Goal: Task Accomplishment & Management: Manage account settings

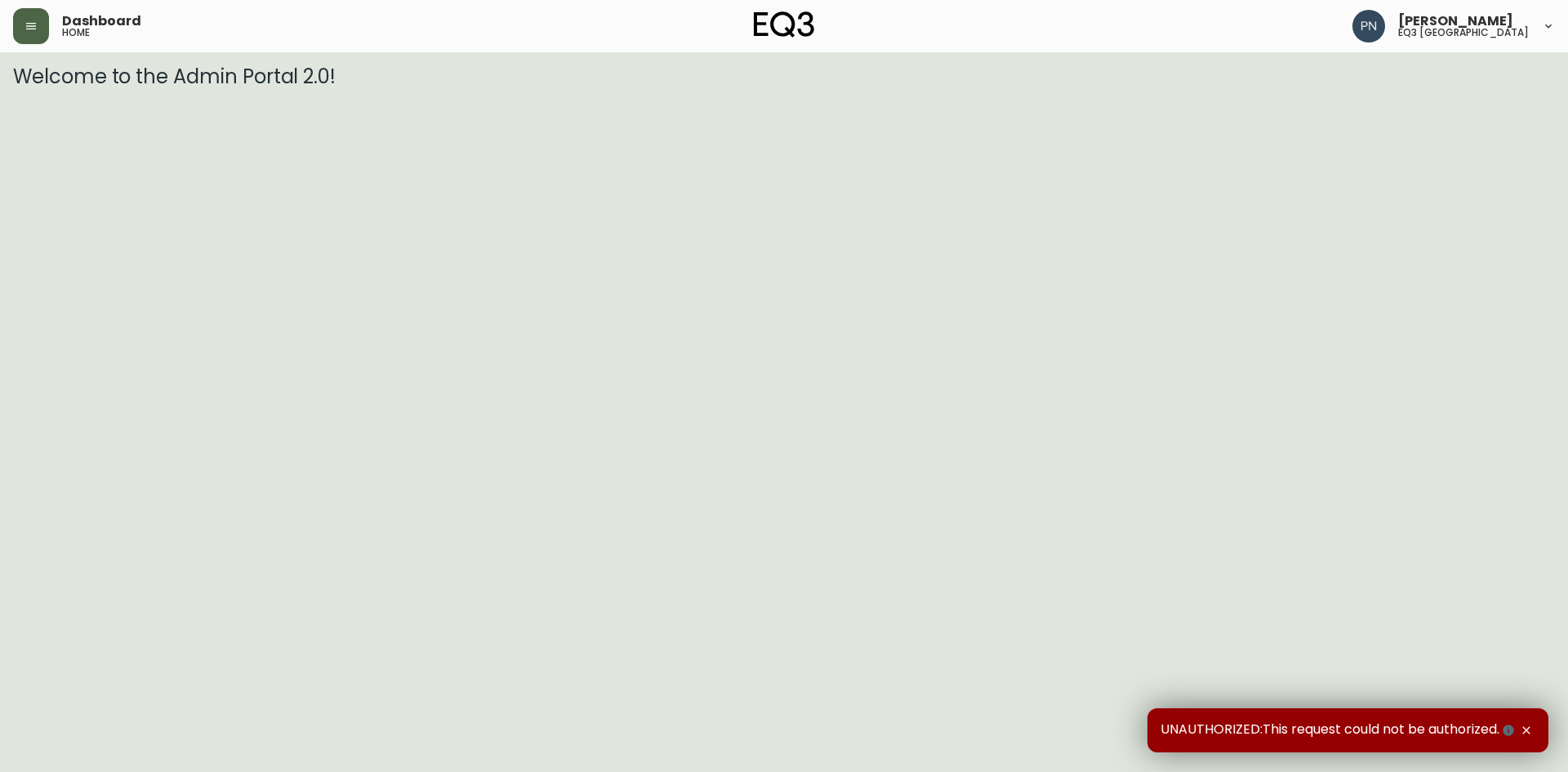
click at [32, 29] on icon "button" at bounding box center [30, 26] width 10 height 7
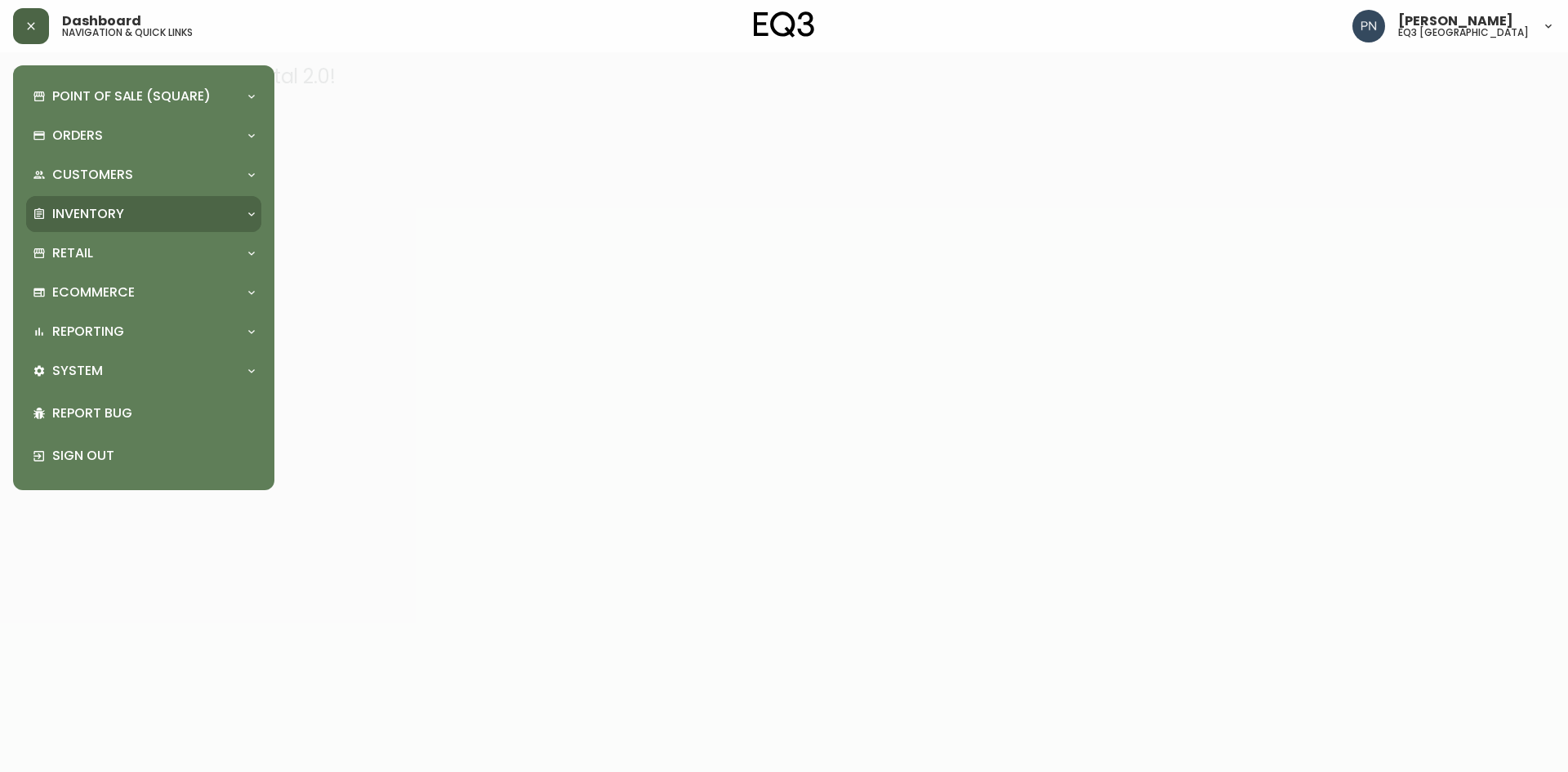
click at [221, 205] on div "Inventory" at bounding box center [135, 214] width 206 height 18
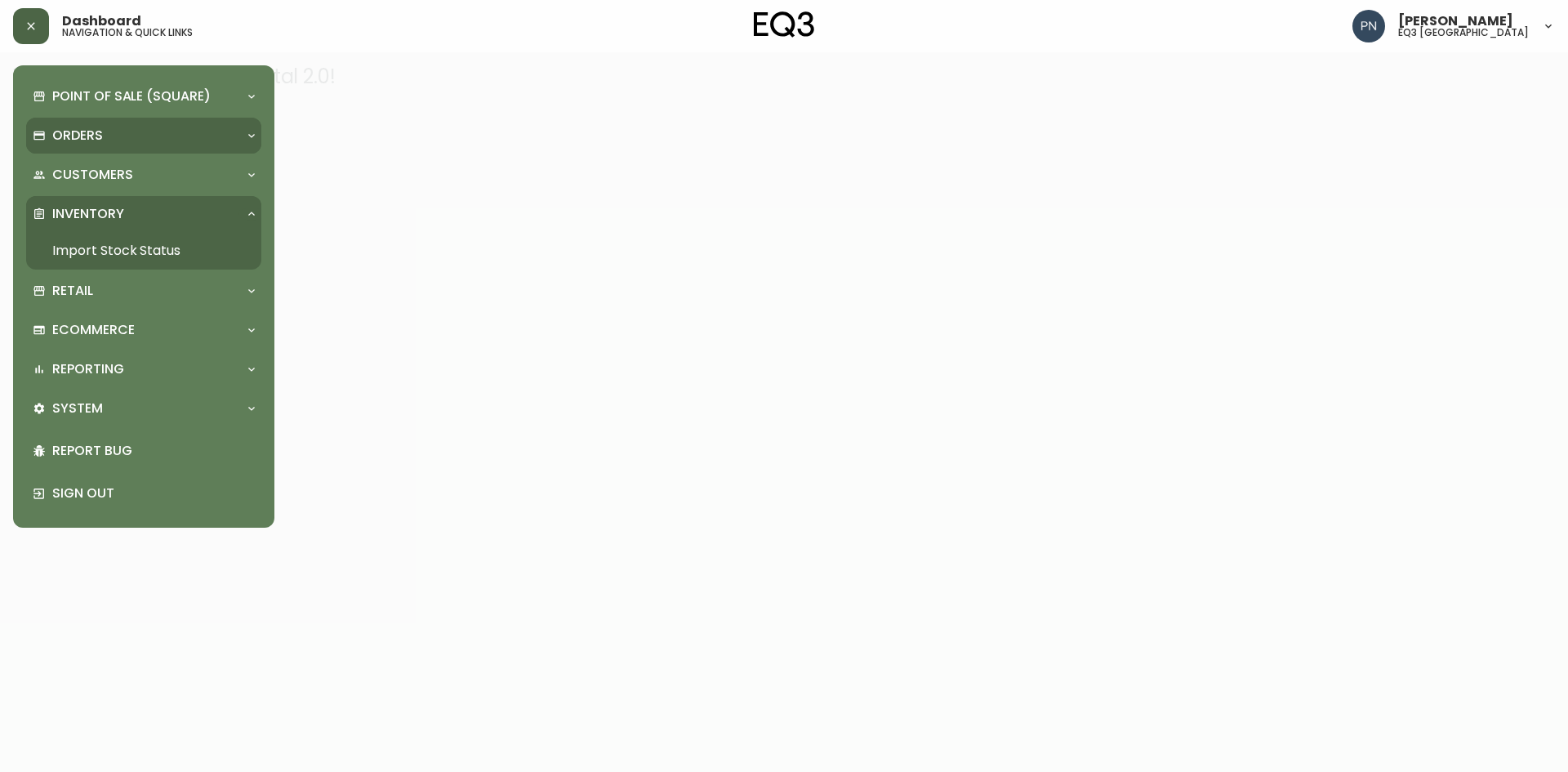
click at [158, 125] on div "Orders" at bounding box center [143, 136] width 235 height 36
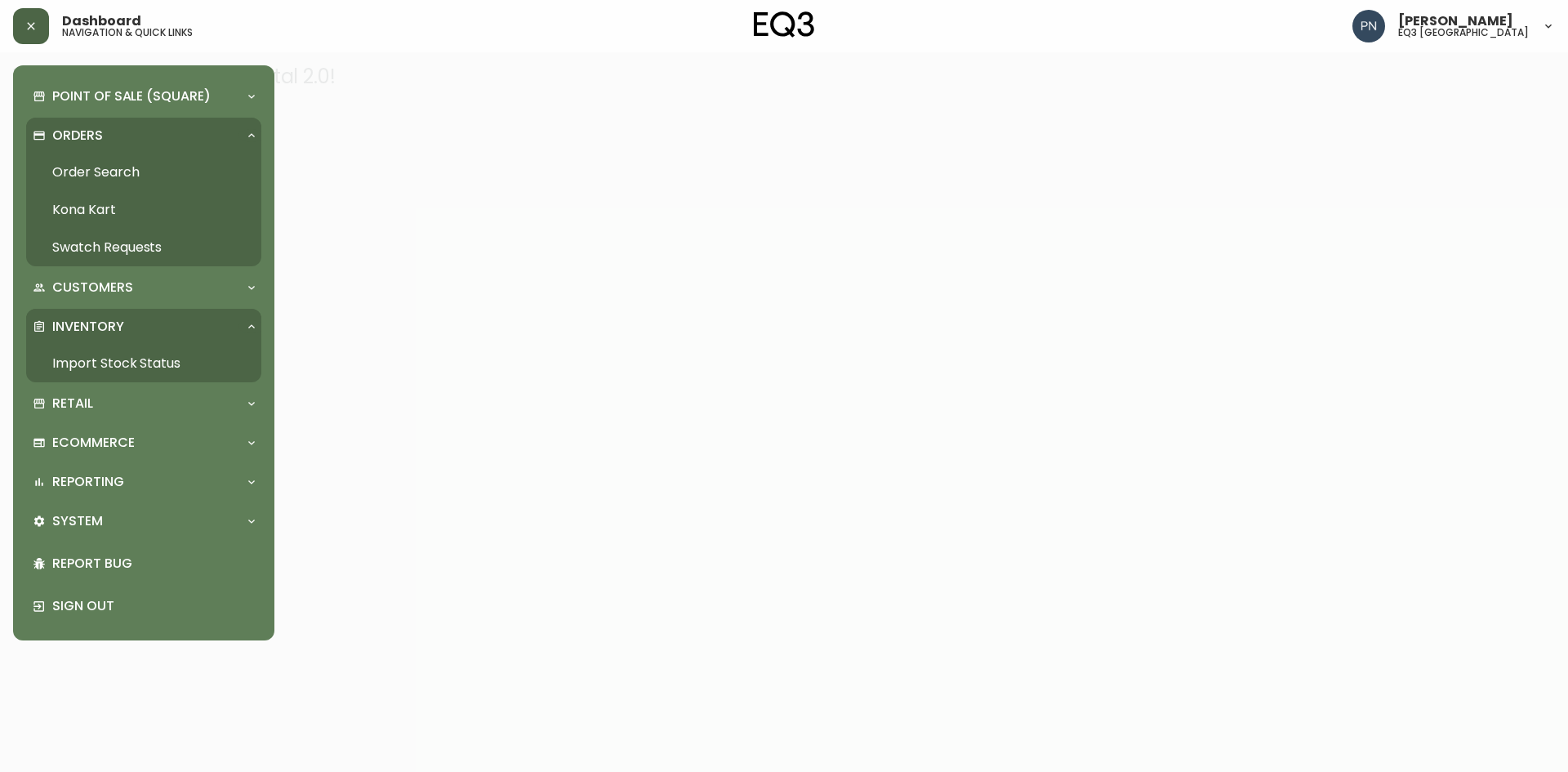
click at [124, 172] on link "Order Search" at bounding box center [143, 173] width 235 height 38
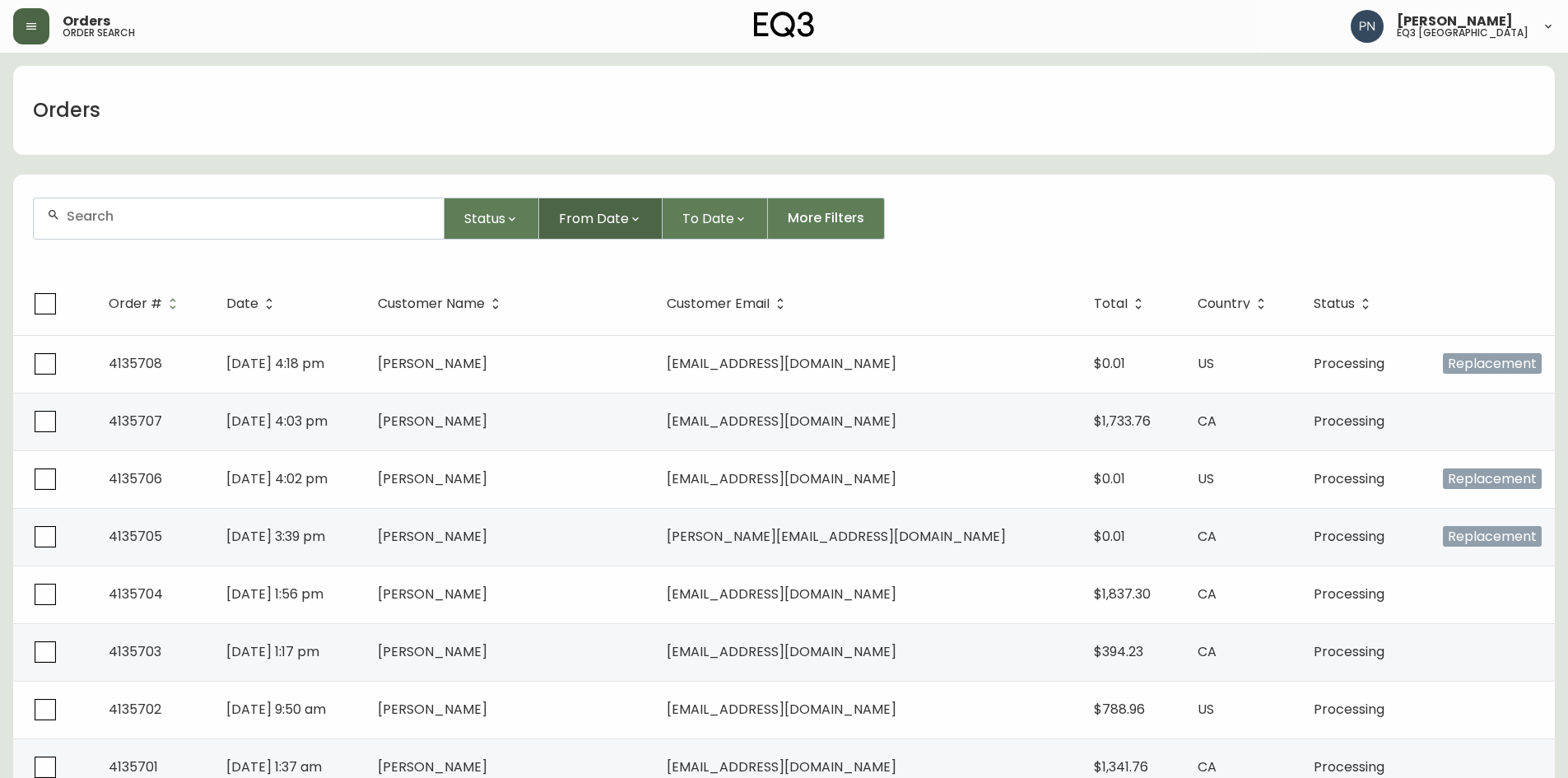
click at [577, 218] on span "From Date" at bounding box center [593, 217] width 70 height 20
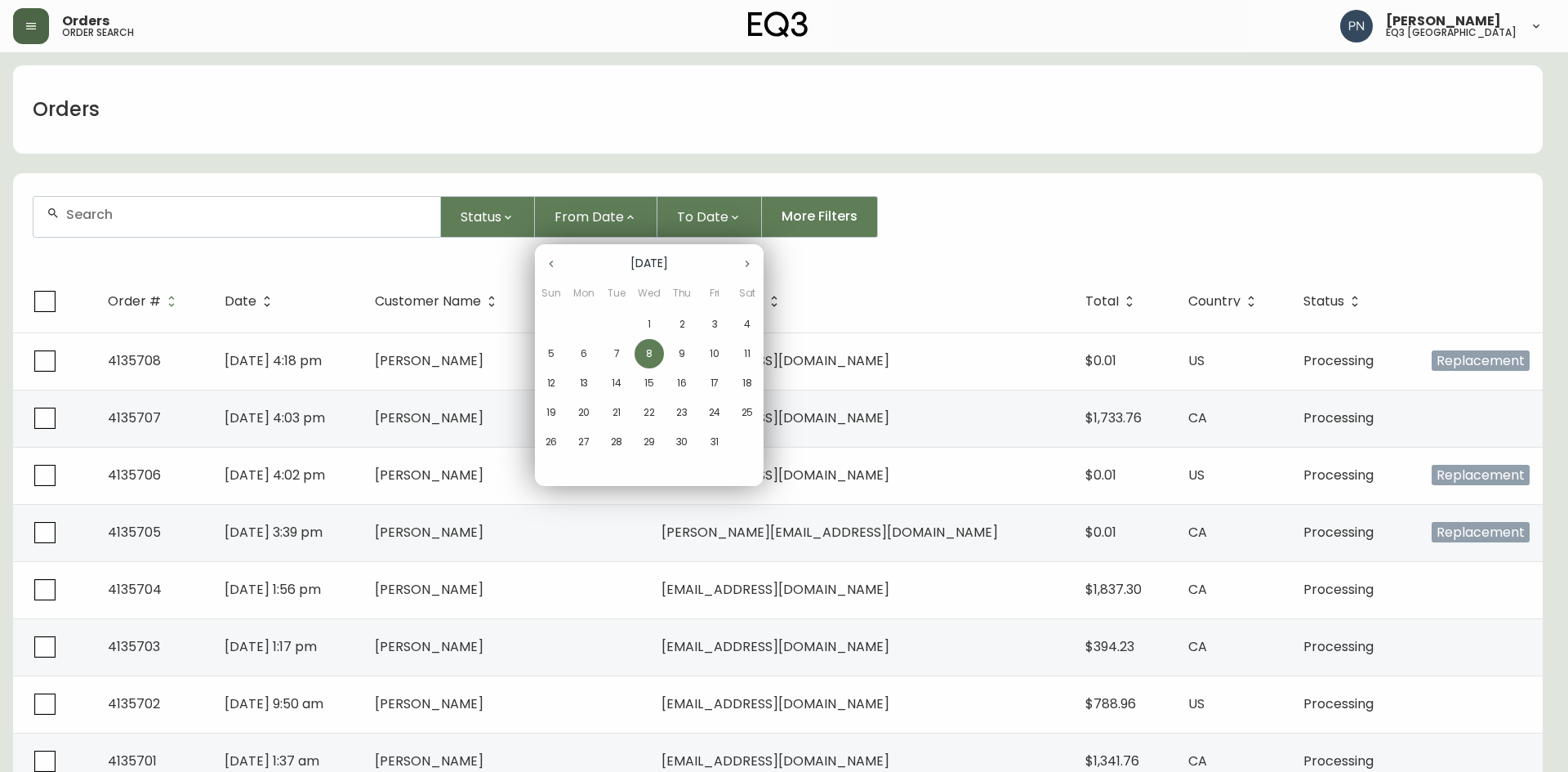
click at [653, 322] on span "1" at bounding box center [649, 323] width 29 height 14
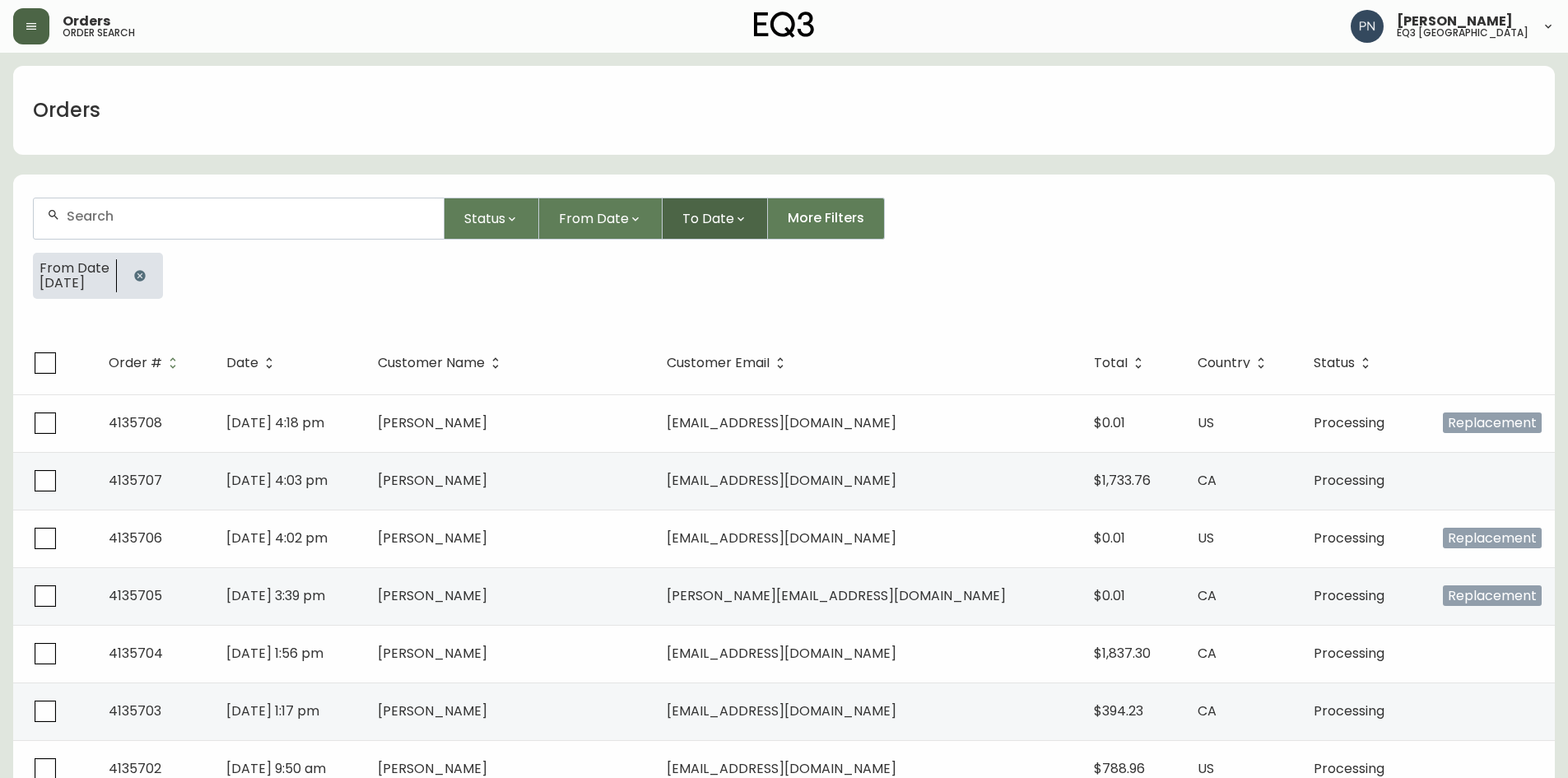
click at [712, 219] on span "To Date" at bounding box center [708, 217] width 52 height 20
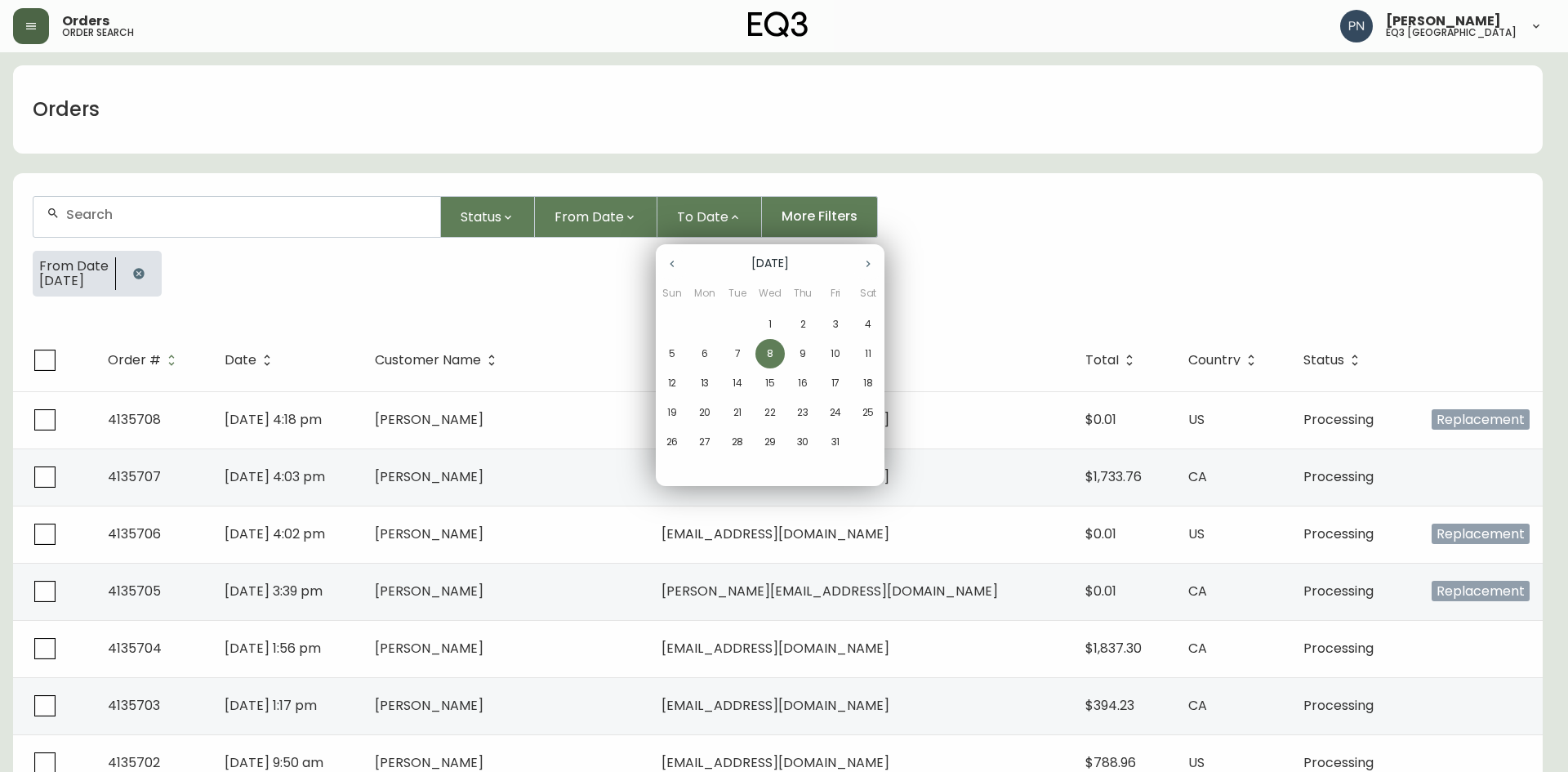
click at [772, 356] on p "8" at bounding box center [770, 353] width 7 height 14
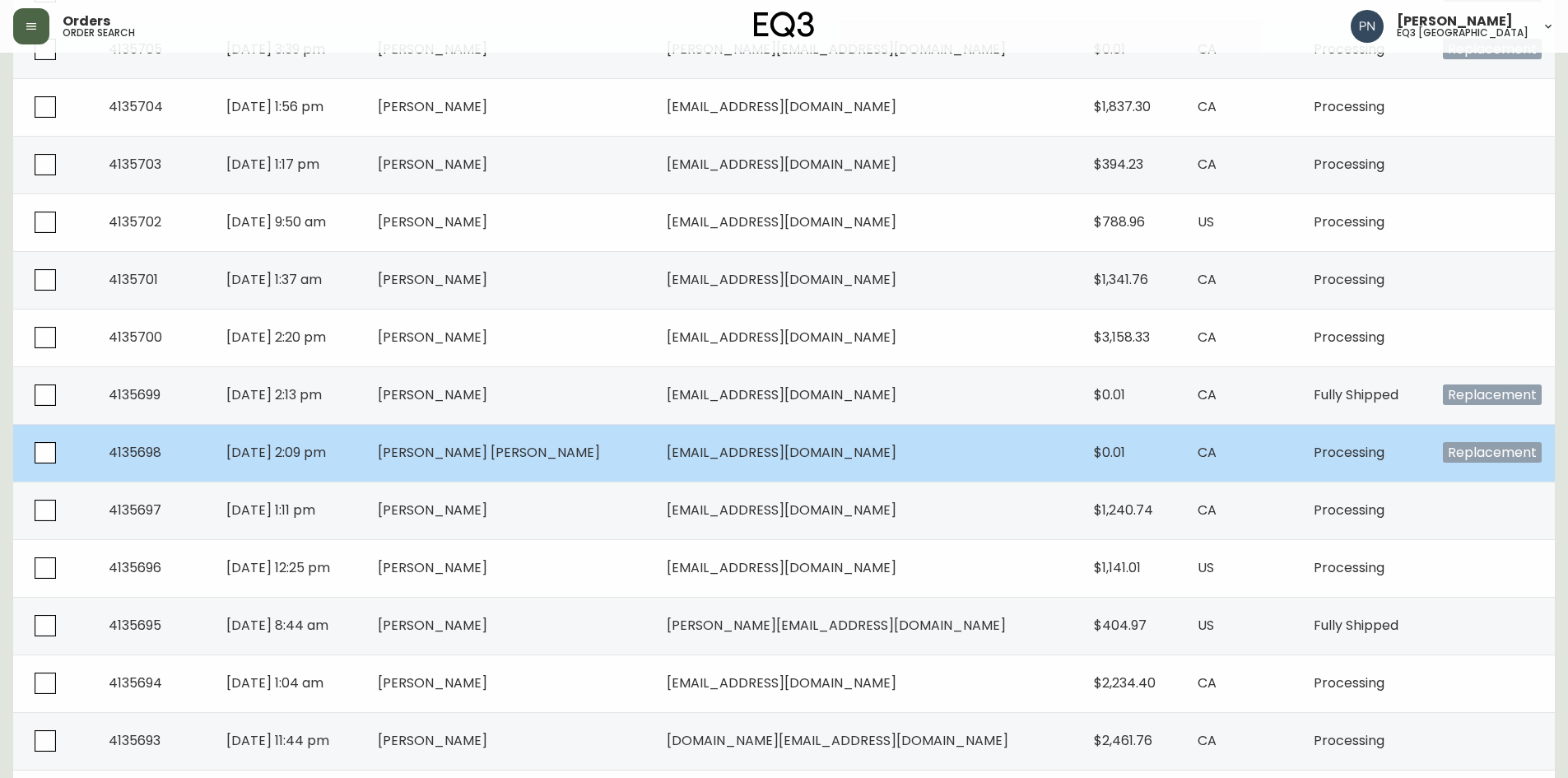
scroll to position [576, 0]
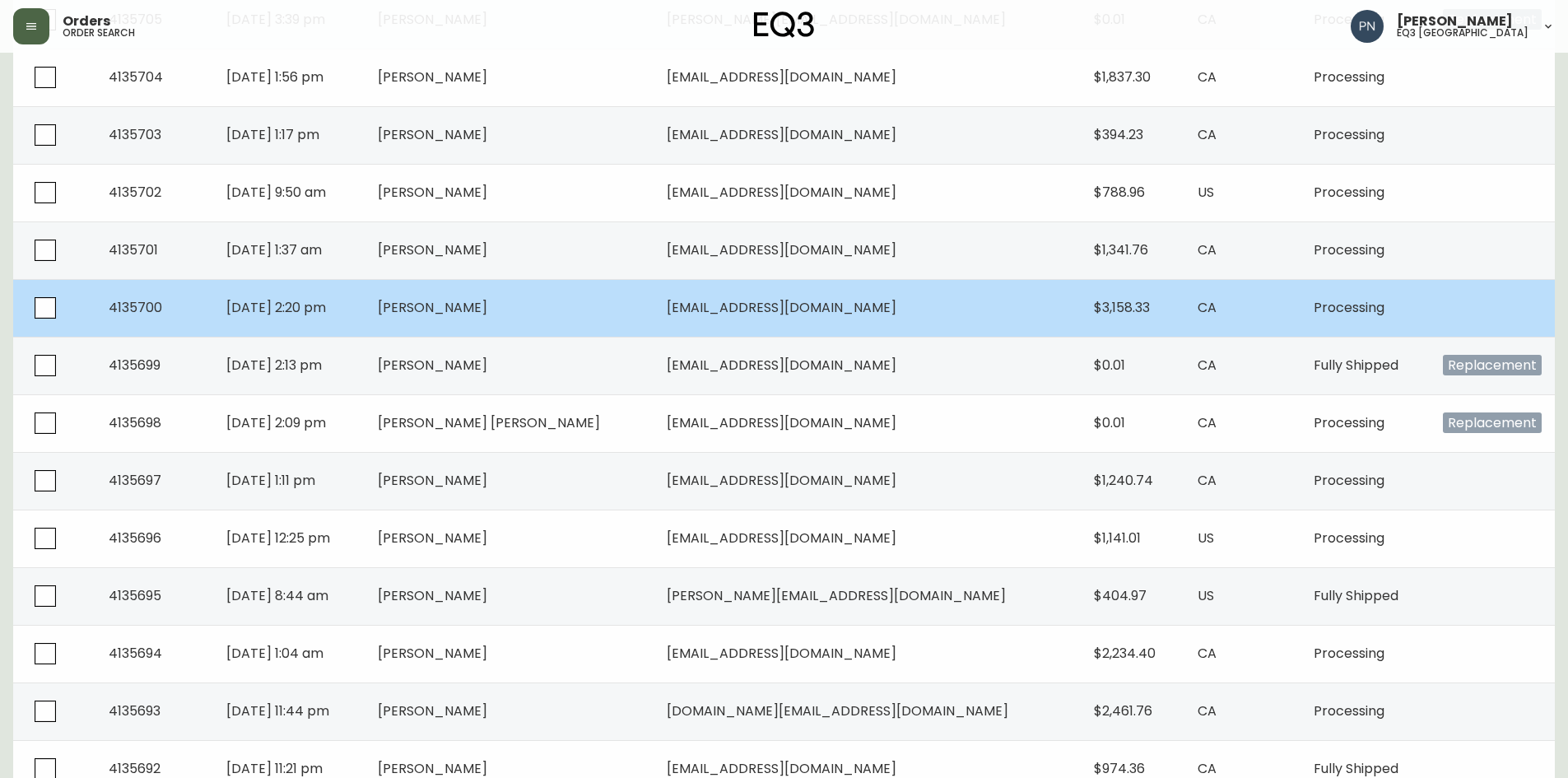
click at [653, 323] on td "[PERSON_NAME]" at bounding box center [510, 308] width 289 height 57
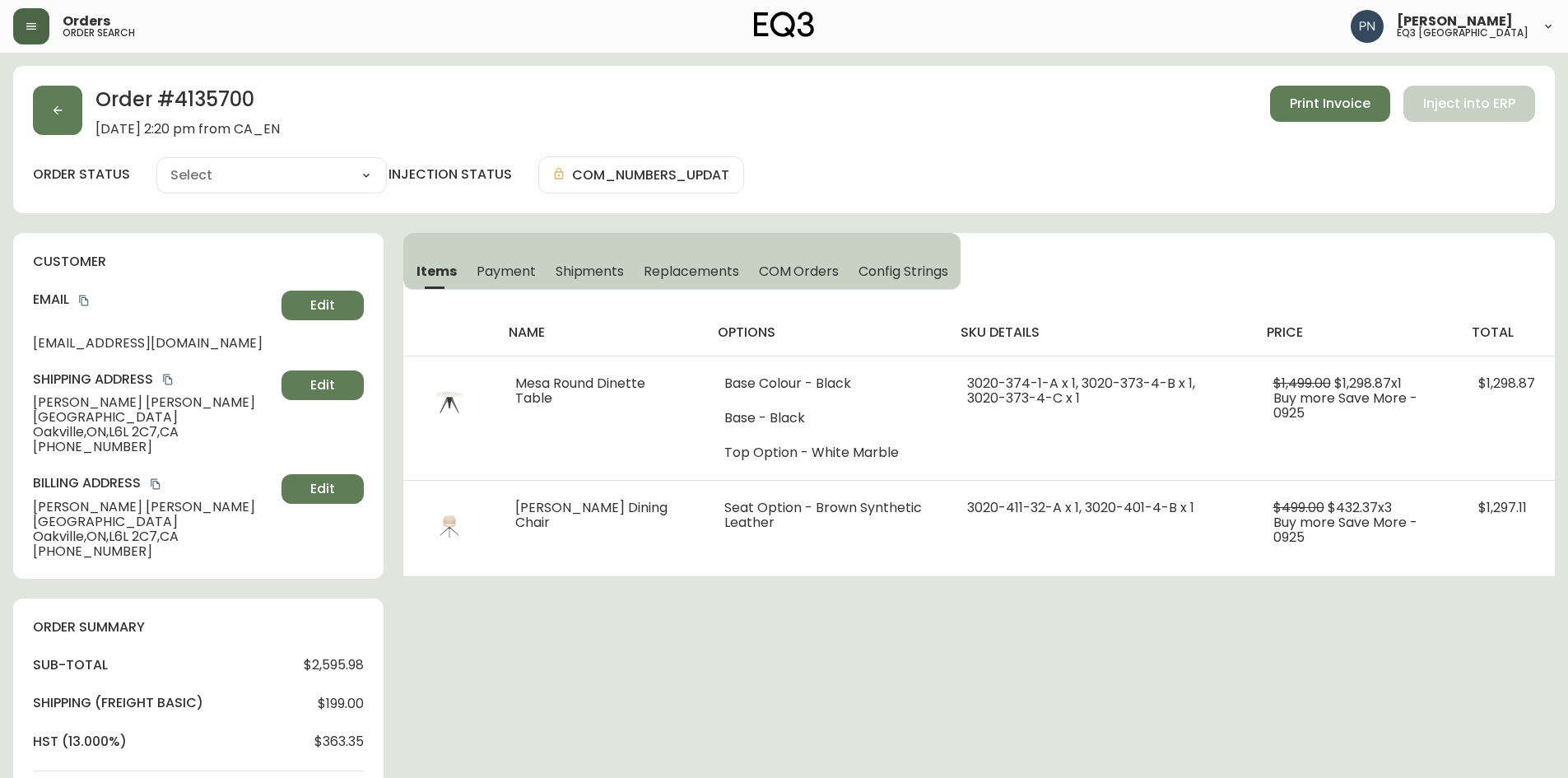
type input "Processing"
select select "PROCESSING"
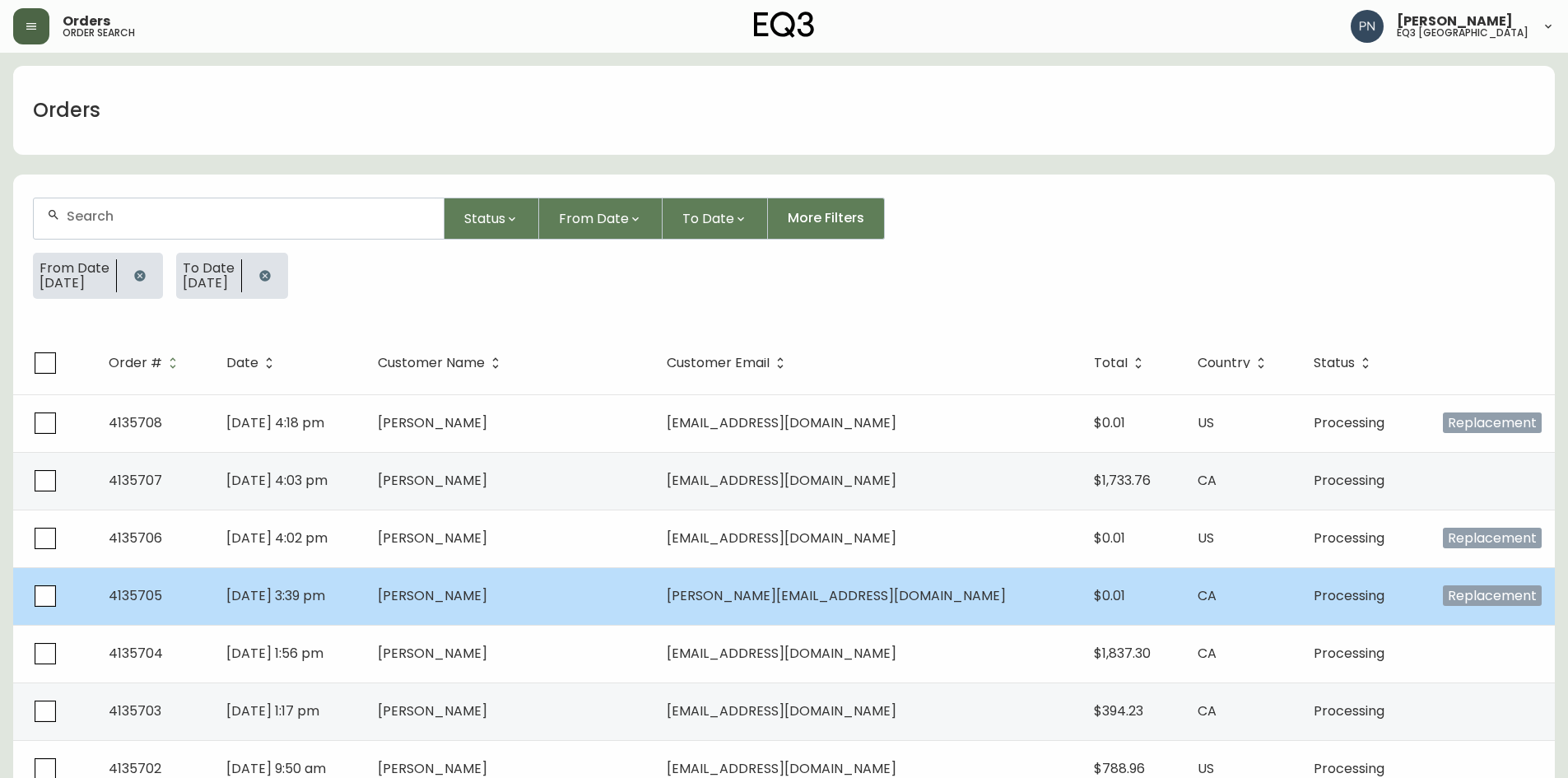
click at [653, 581] on td "[PERSON_NAME]" at bounding box center [510, 596] width 289 height 57
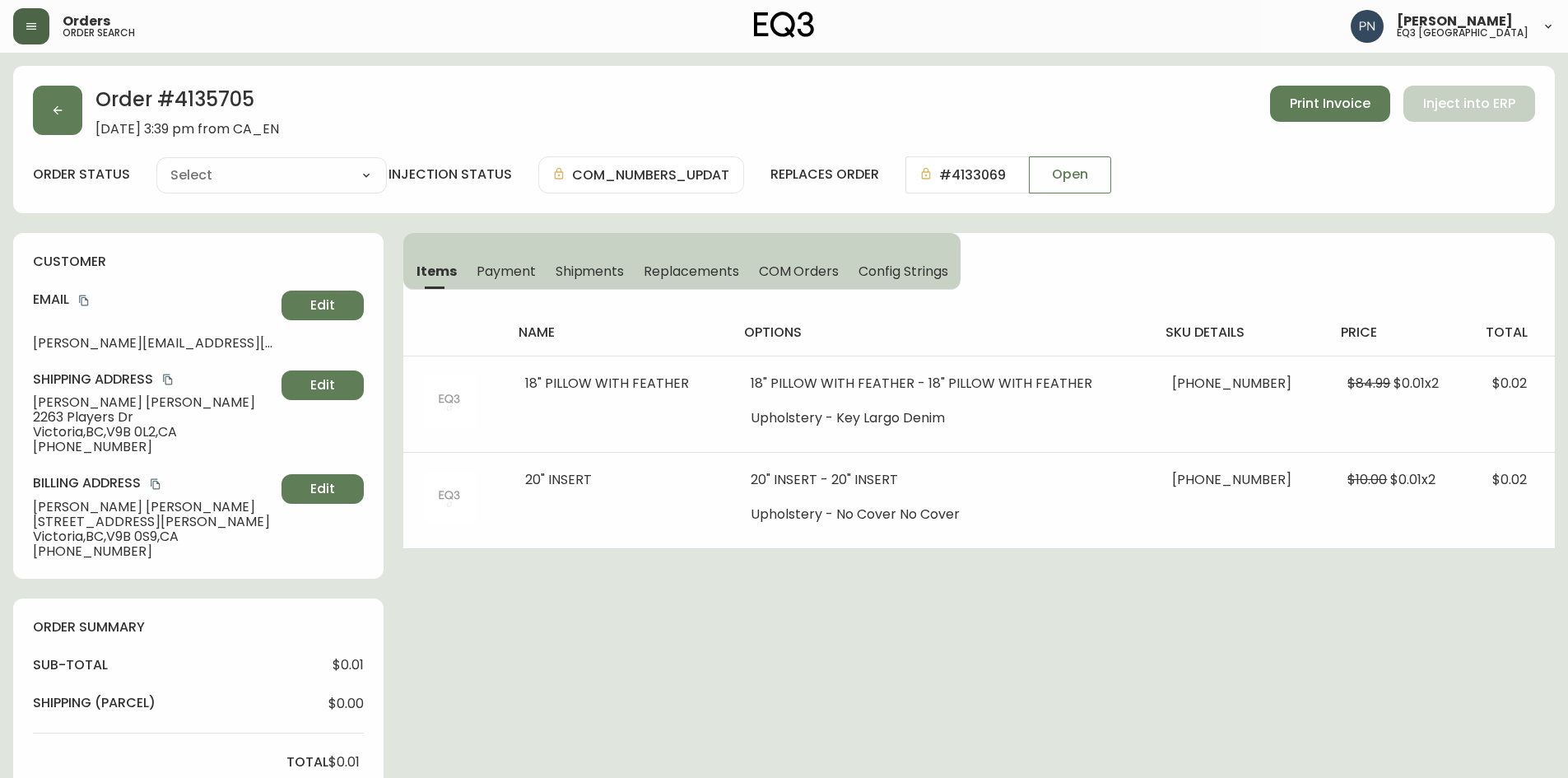
type input "Processing"
select select "PROCESSING"
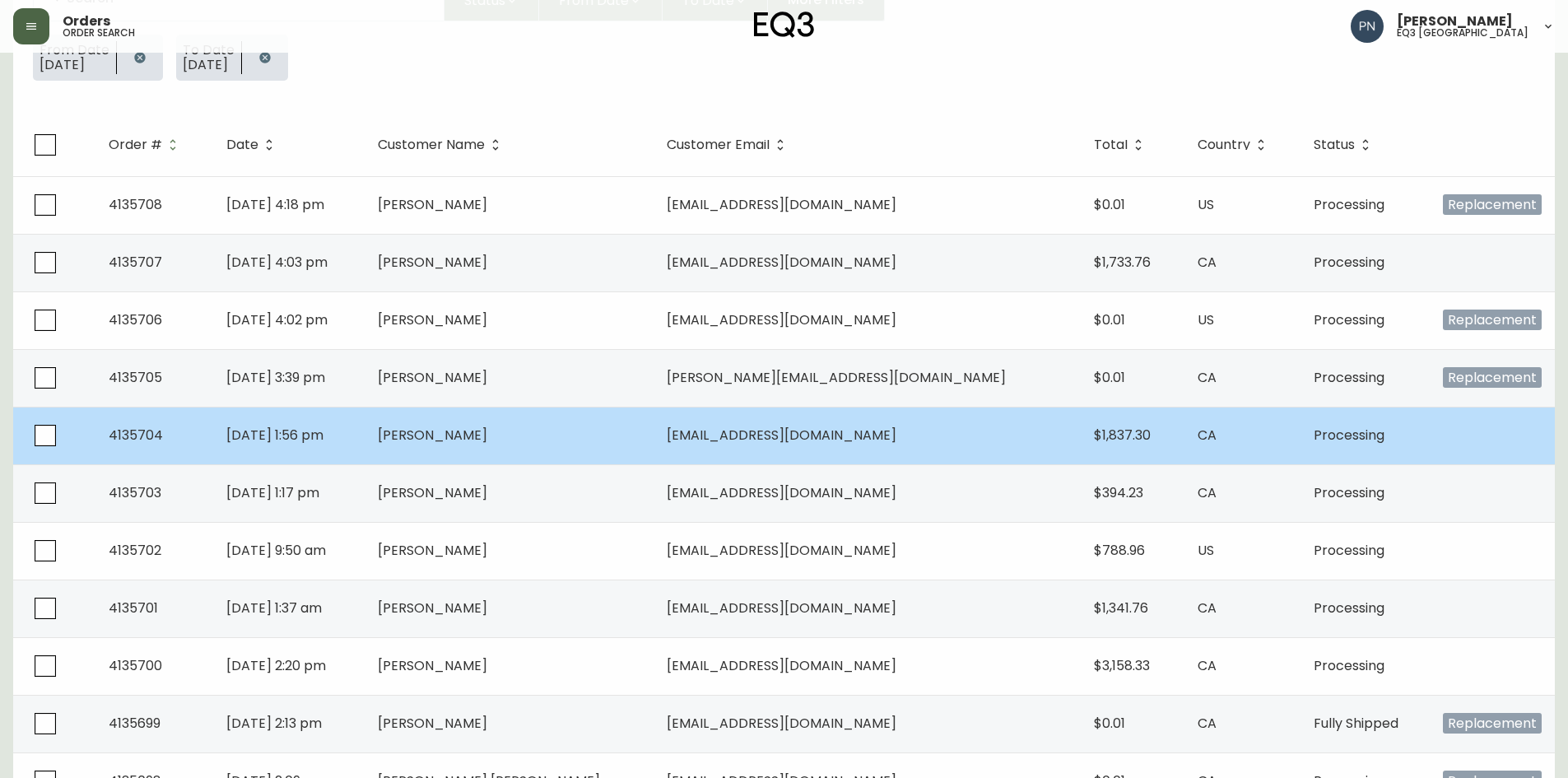
scroll to position [247, 0]
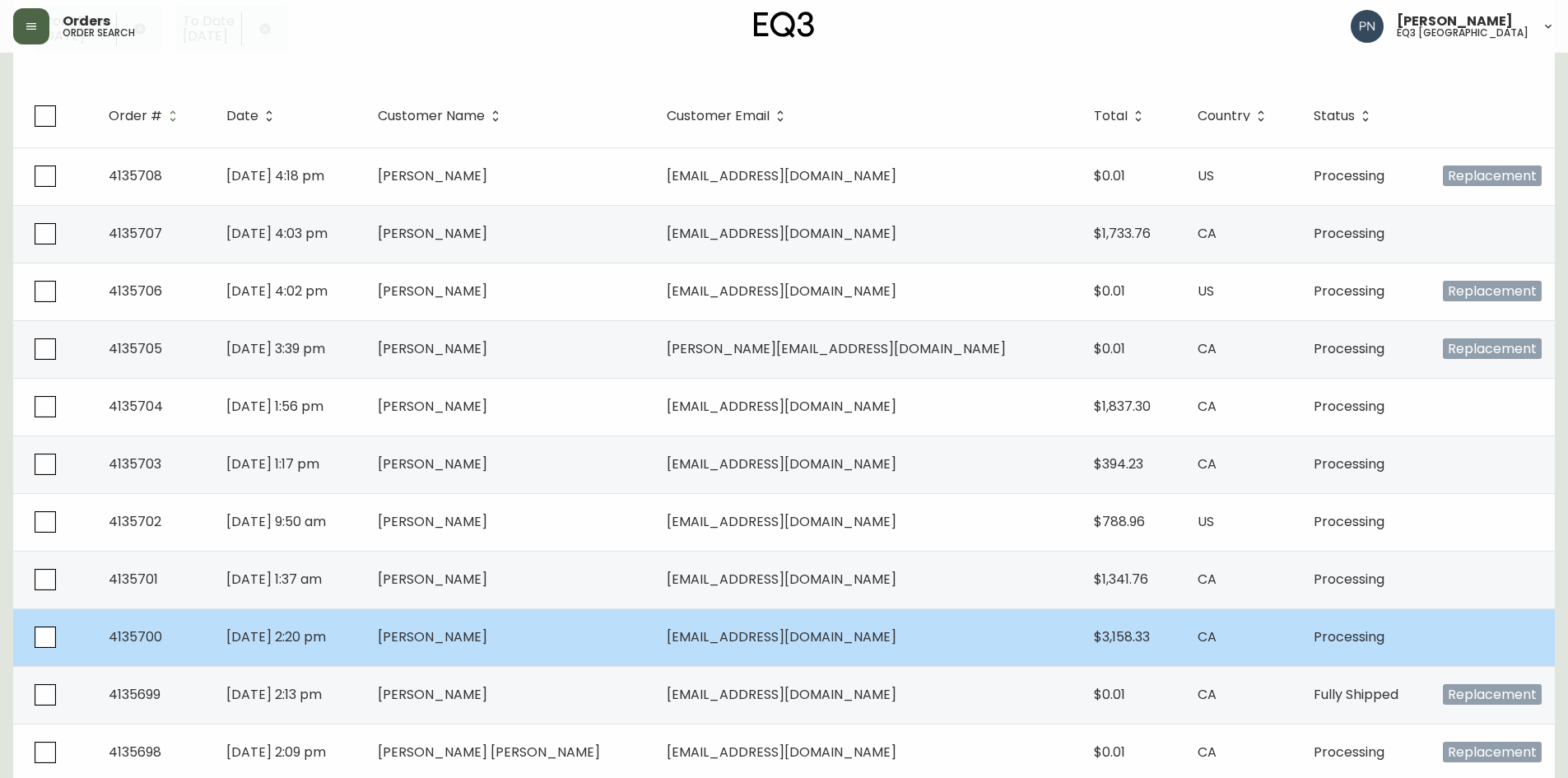
click at [646, 629] on td "[PERSON_NAME]" at bounding box center [510, 637] width 289 height 57
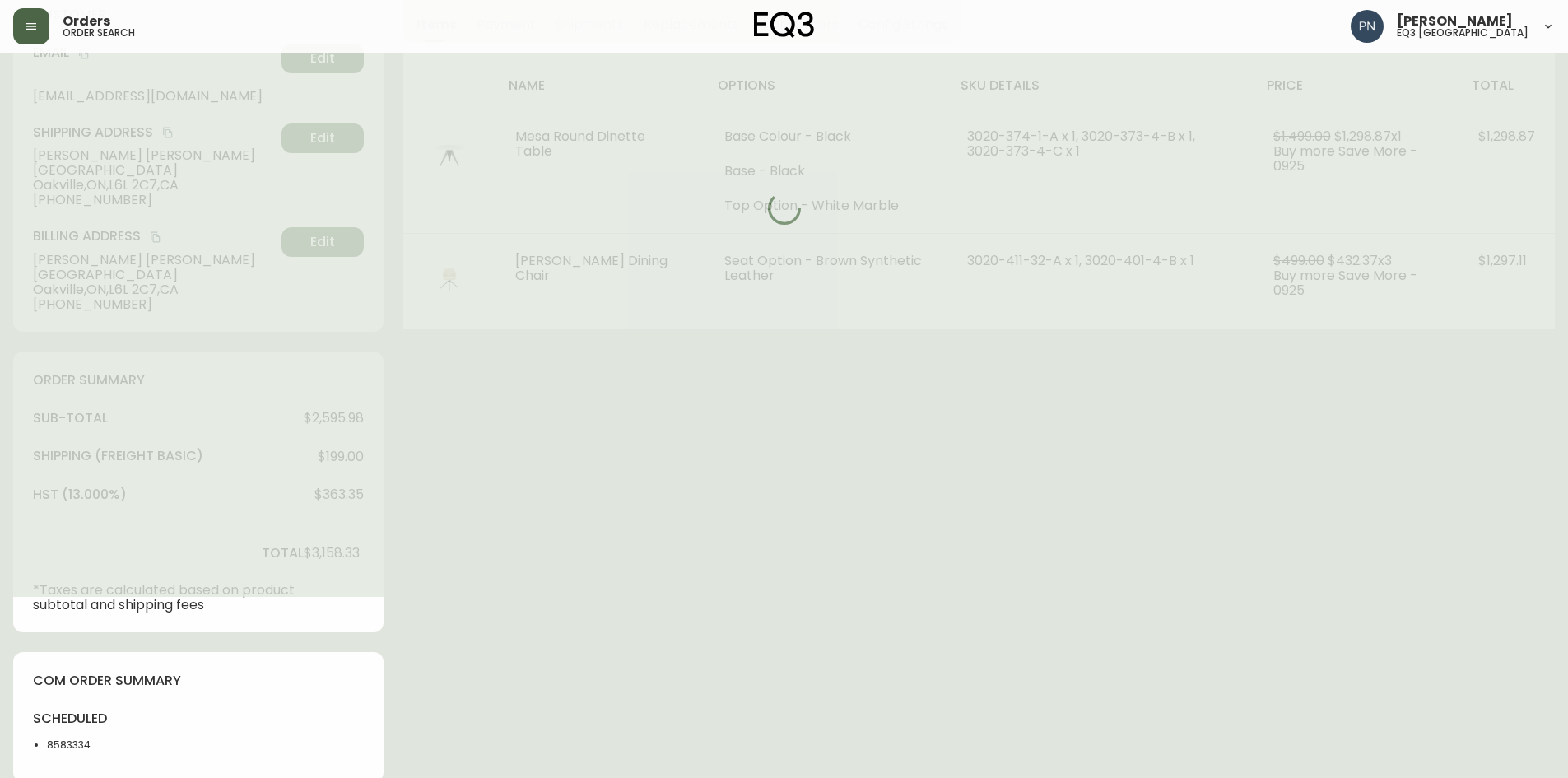
type input "Processing"
select select "PROCESSING"
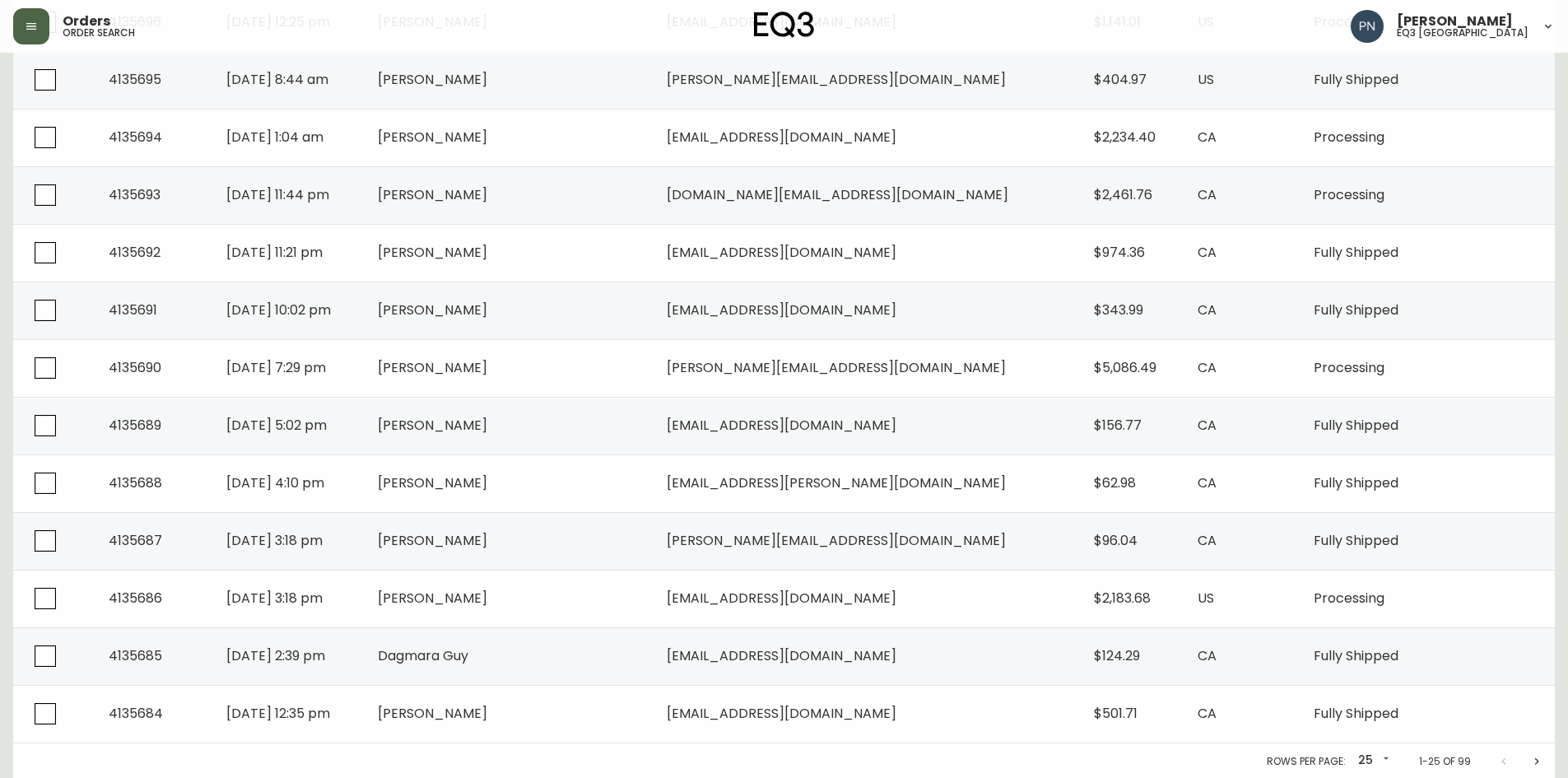
scroll to position [1094, 0]
